Goal: Information Seeking & Learning: Learn about a topic

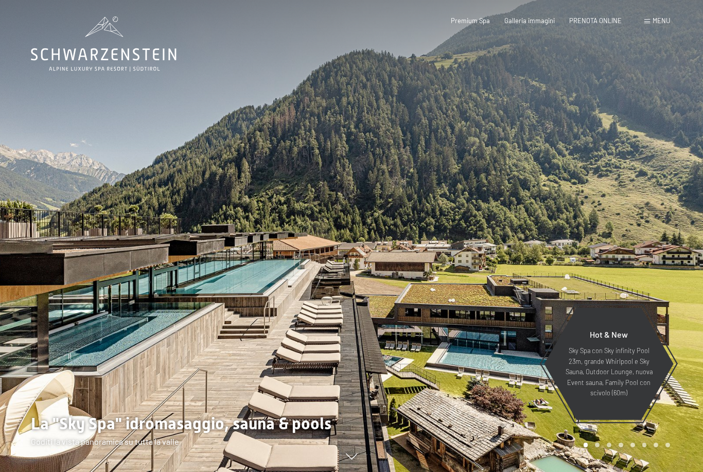
click at [659, 22] on span "Menu" at bounding box center [660, 20] width 17 height 8
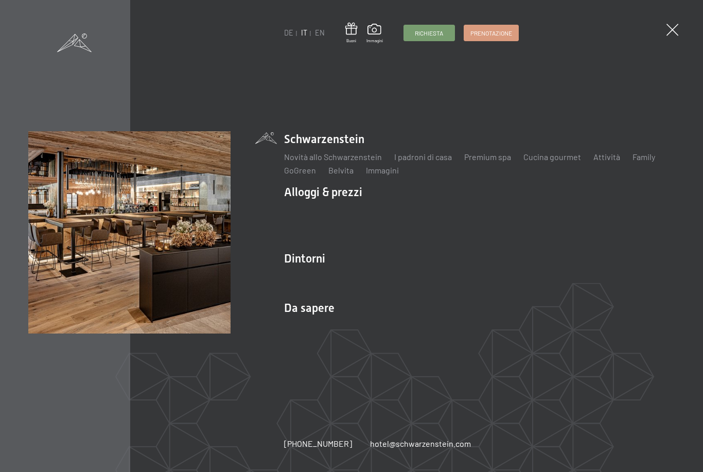
click at [671, 35] on span at bounding box center [672, 30] width 12 height 12
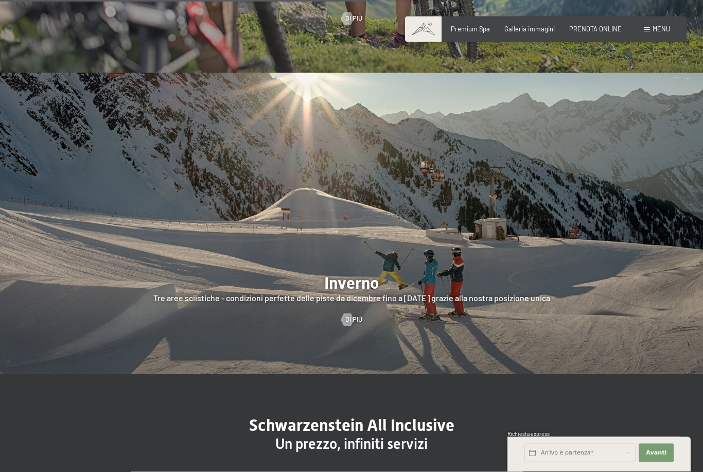
scroll to position [2046, 0]
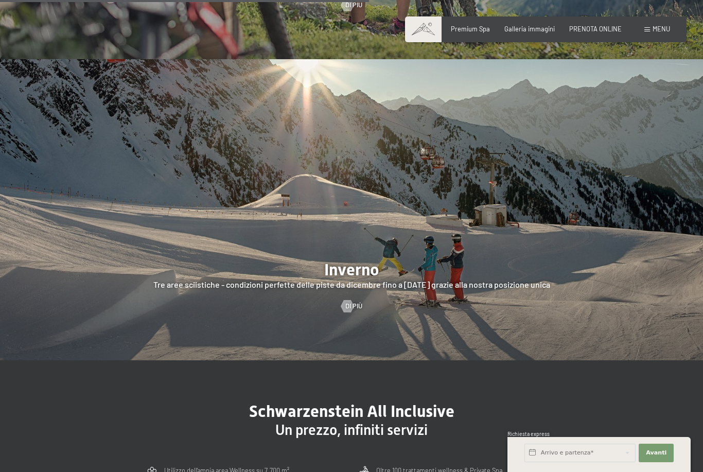
click at [351, 312] on div at bounding box center [347, 306] width 7 height 12
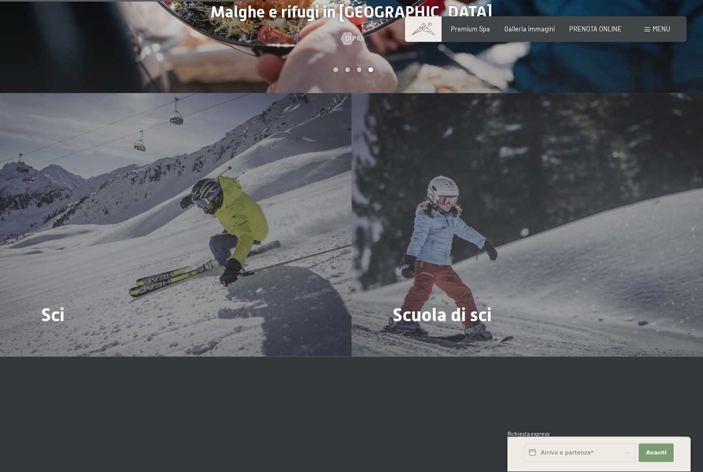
scroll to position [1080, 0]
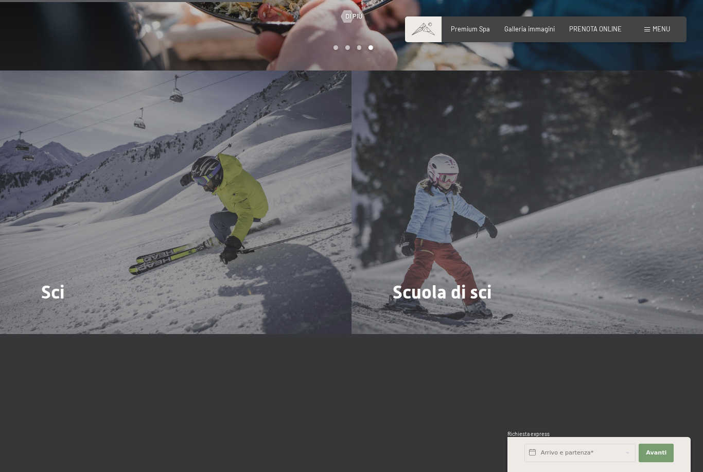
click at [408, 316] on span "Di più" at bounding box center [405, 320] width 17 height 9
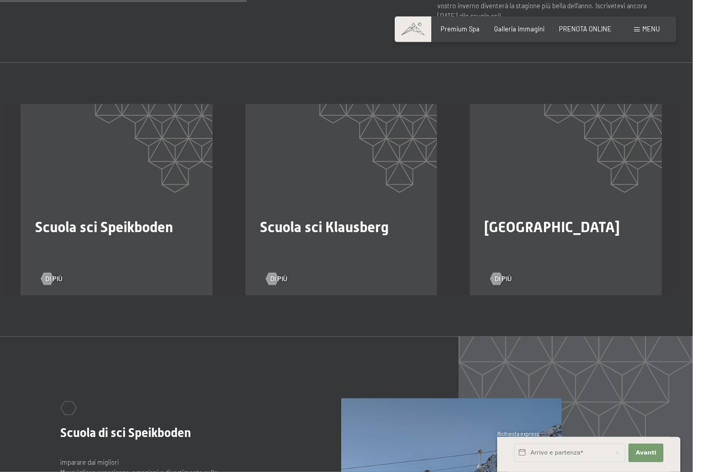
scroll to position [642, 0]
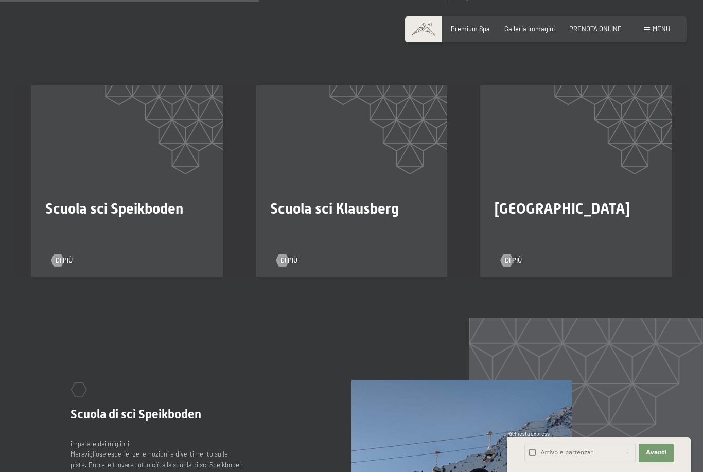
click at [295, 263] on span "Di più" at bounding box center [288, 260] width 17 height 9
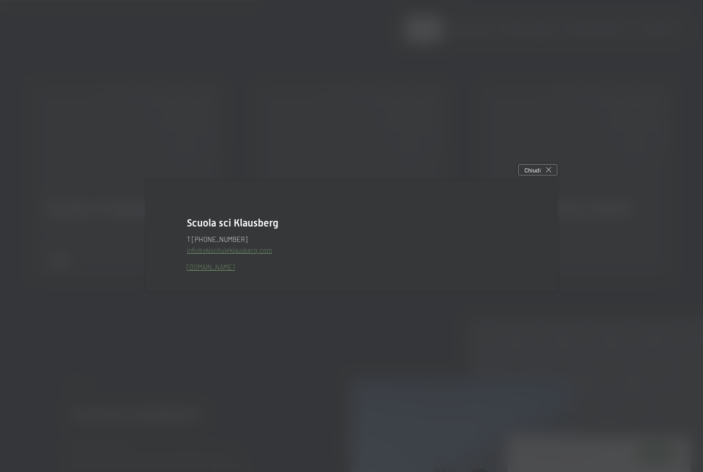
click at [548, 172] on icon at bounding box center [548, 169] width 5 height 5
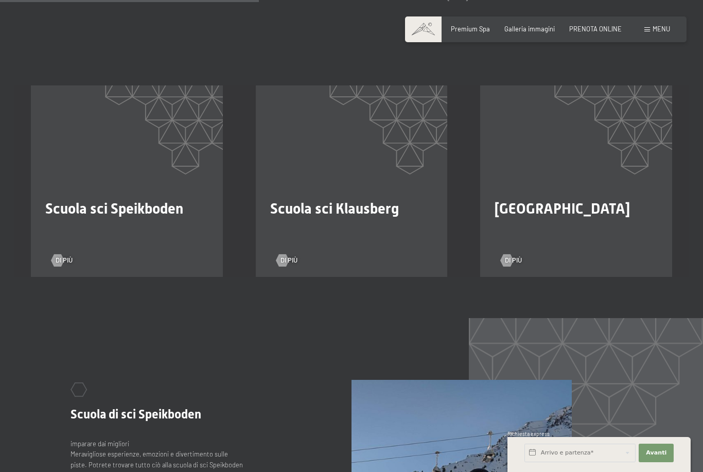
click at [510, 262] on div at bounding box center [506, 260] width 7 height 12
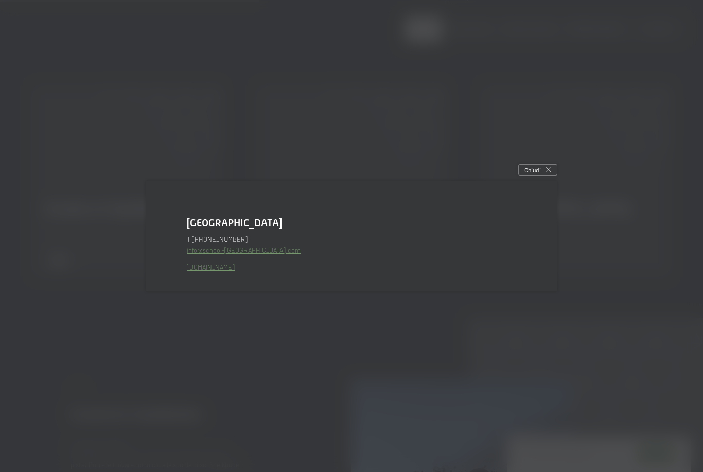
click at [549, 179] on div at bounding box center [351, 236] width 703 height 472
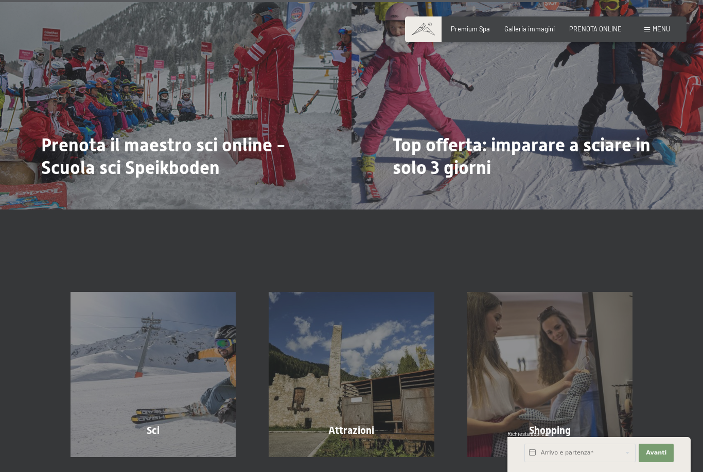
scroll to position [1443, 0]
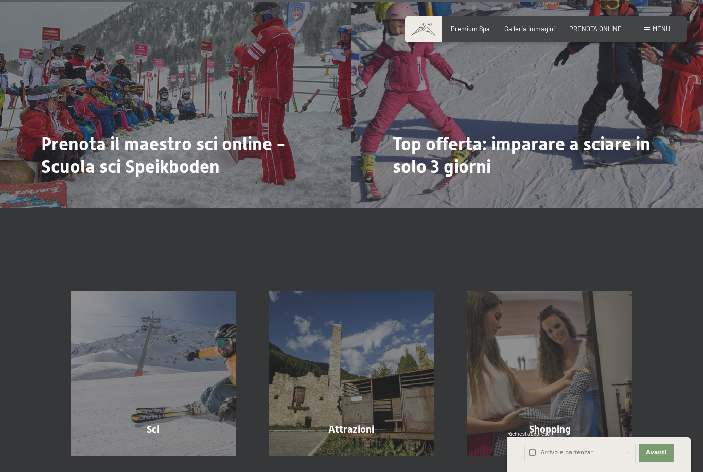
click at [61, 67] on div "Prenota il maestro sci online - Scuola sci Speikboden Di più" at bounding box center [175, 75] width 351 height 263
click at [58, 133] on span "Prenota il maestro sci online - Scuola sci Speikboden" at bounding box center [163, 155] width 244 height 44
click at [51, 189] on div at bounding box center [47, 195] width 7 height 12
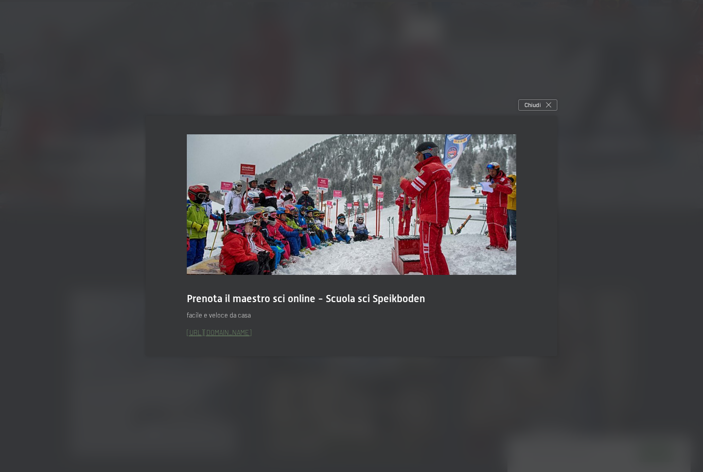
click at [252, 336] on link "https://www.schoolspeikboden.com" at bounding box center [219, 332] width 65 height 8
click at [446, 84] on div at bounding box center [351, 236] width 703 height 472
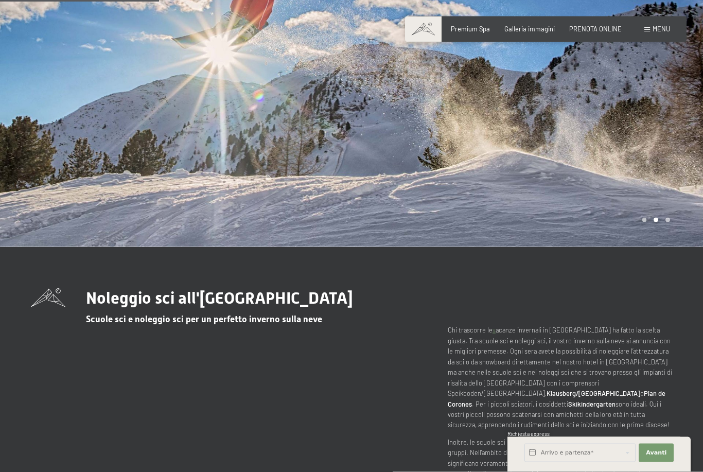
scroll to position [0, 0]
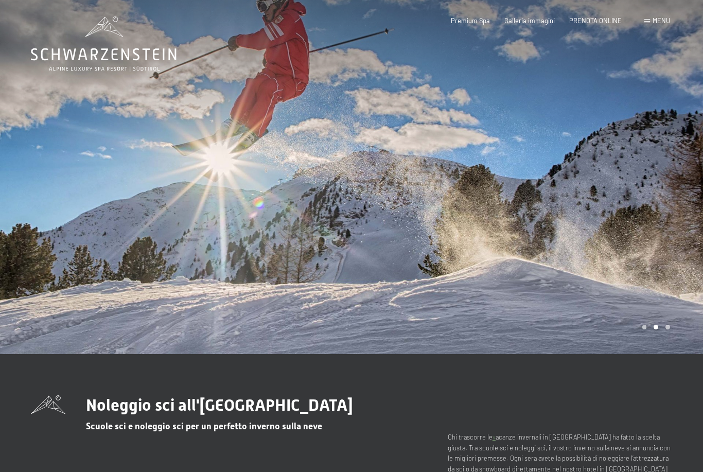
click at [472, 23] on span "Premium Spa" at bounding box center [470, 20] width 39 height 8
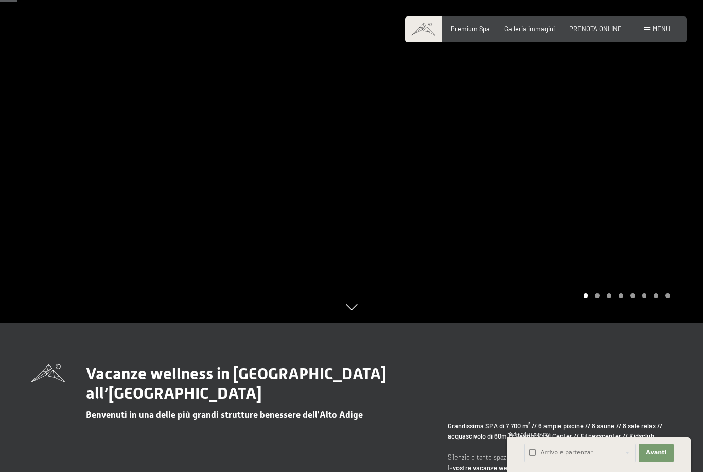
scroll to position [148, 0]
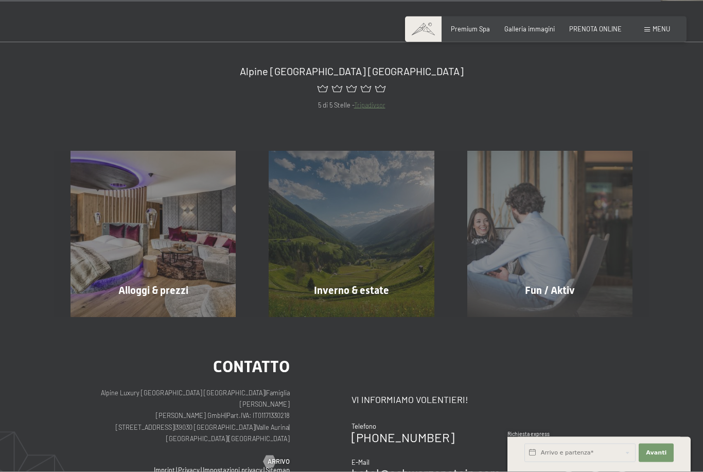
scroll to position [3735, 0]
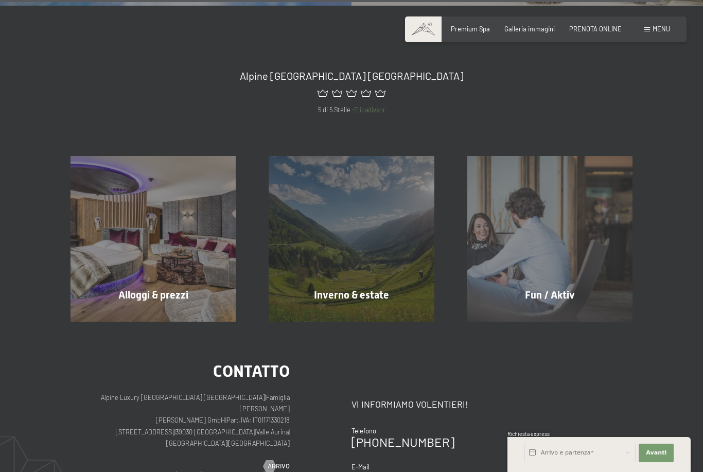
click at [569, 193] on div "Fun / Aktiv mostra altro" at bounding box center [550, 238] width 198 height 165
